Goal: Ask a question

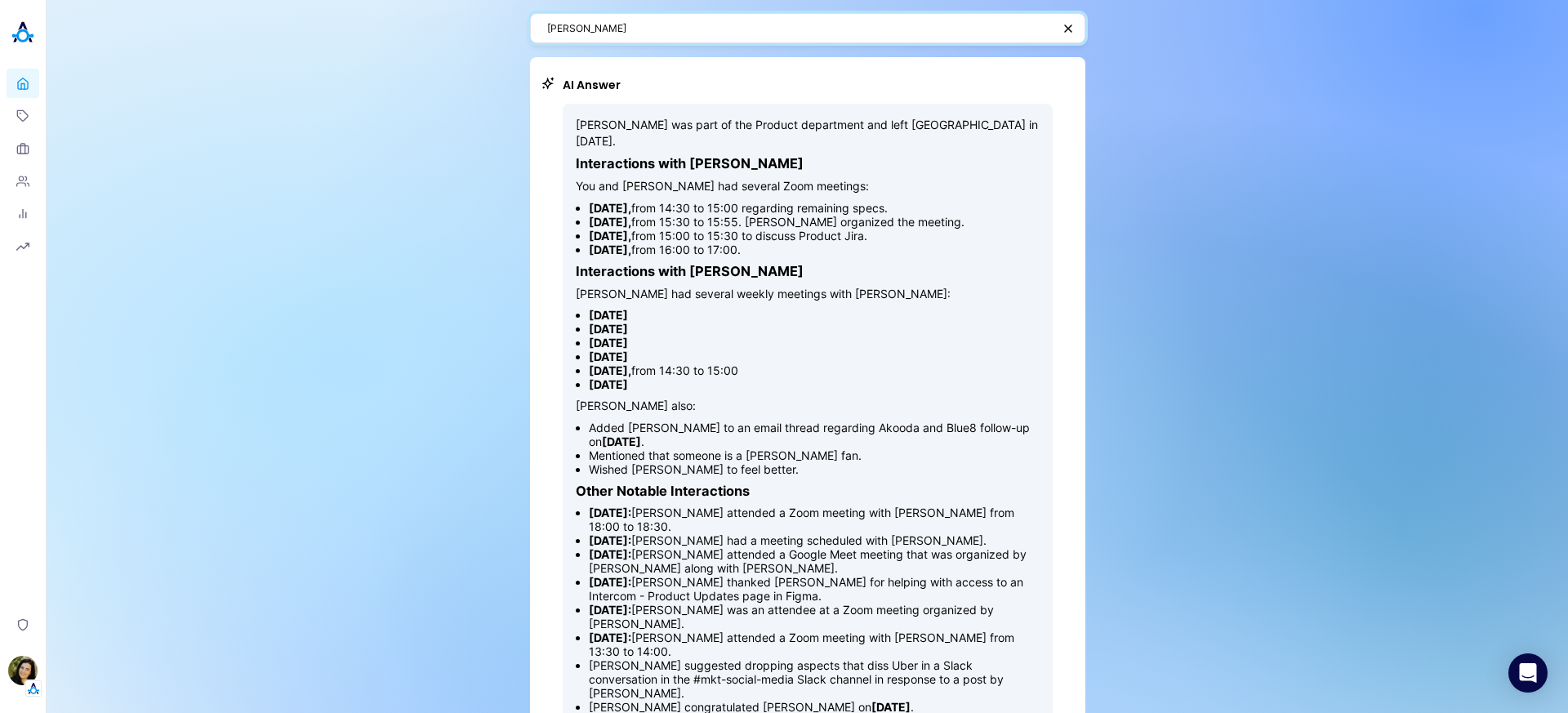
click at [783, 21] on textarea "[PERSON_NAME]" at bounding box center [799, 28] width 505 height 15
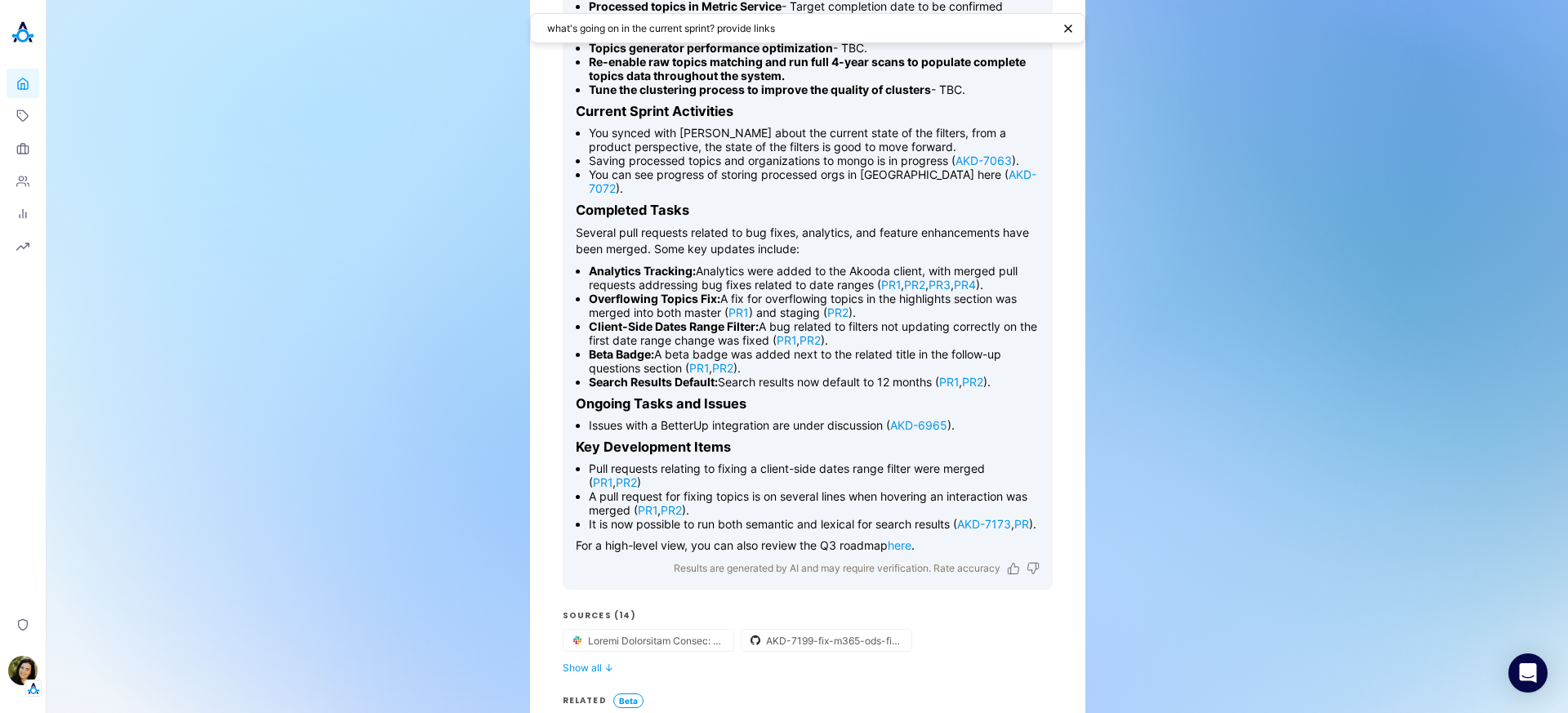
scroll to position [585, 0]
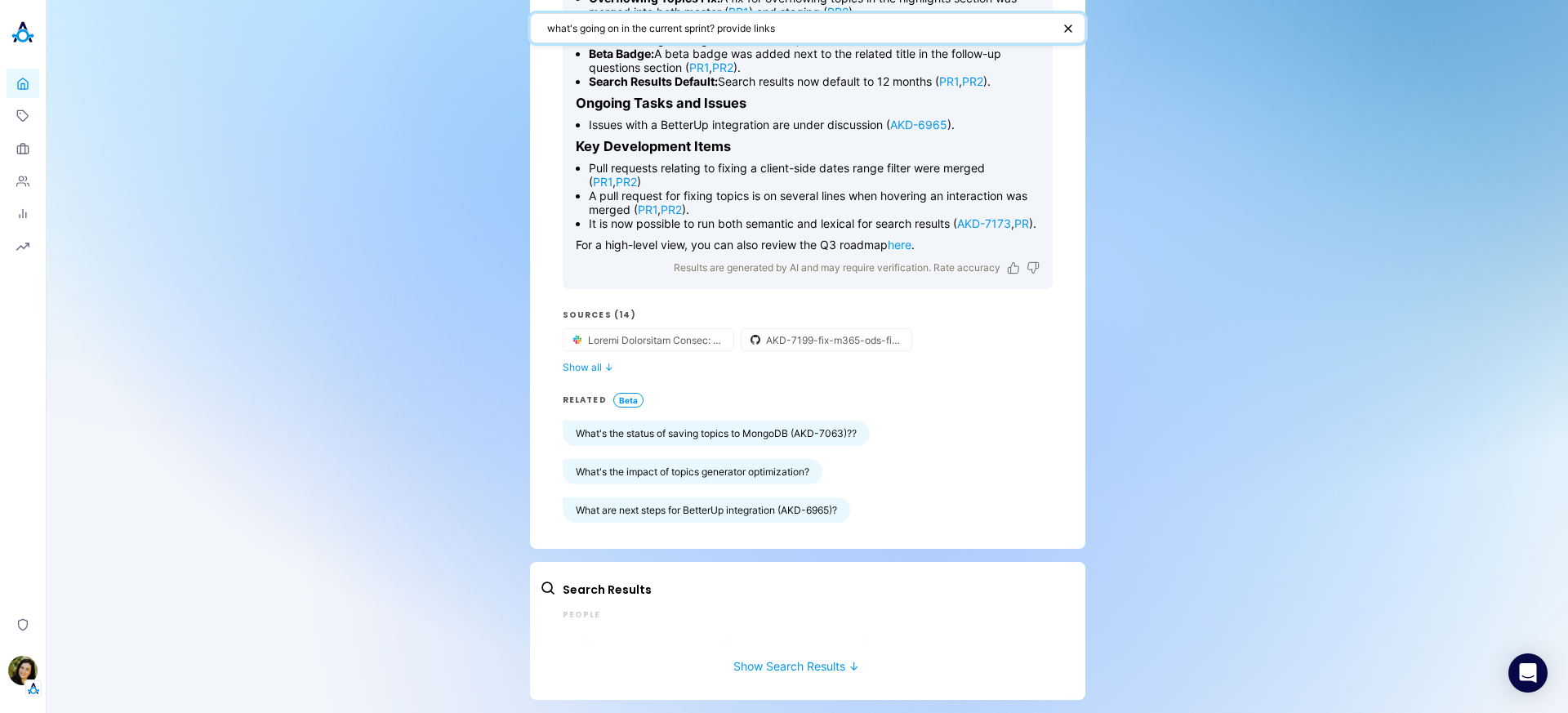
drag, startPoint x: 679, startPoint y: 28, endPoint x: 563, endPoint y: 25, distance: 116.0
click at [563, 25] on textarea "what's going on in the current sprint? provide links" at bounding box center [799, 28] width 505 height 15
type textarea "what are the open tasks this sprint? provide links"
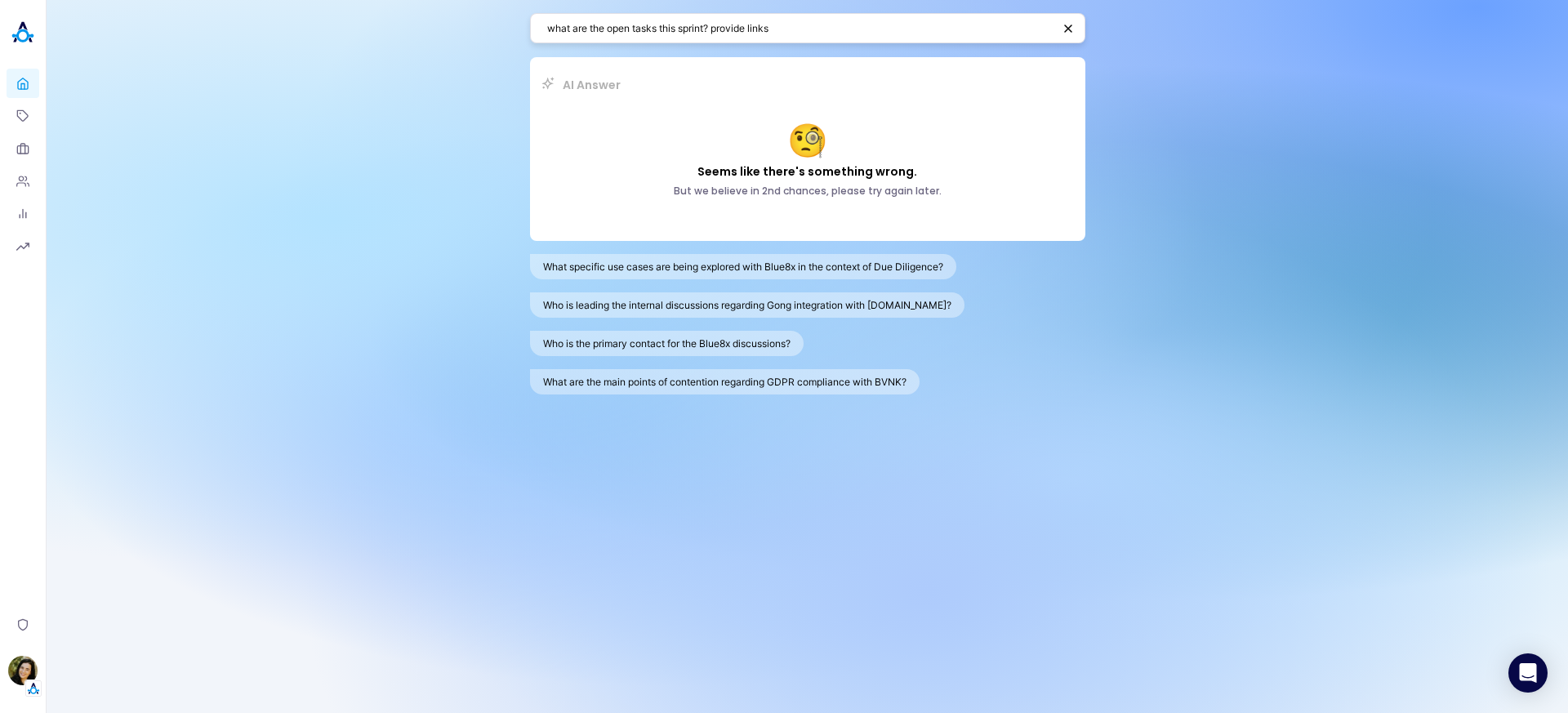
click at [805, 30] on div "what are the open tasks this sprint? provide links" at bounding box center [807, 29] width 555 height 31
click at [805, 32] on textarea "what are the open tasks this sprint? provide links" at bounding box center [799, 28] width 505 height 15
